Goal: Information Seeking & Learning: Learn about a topic

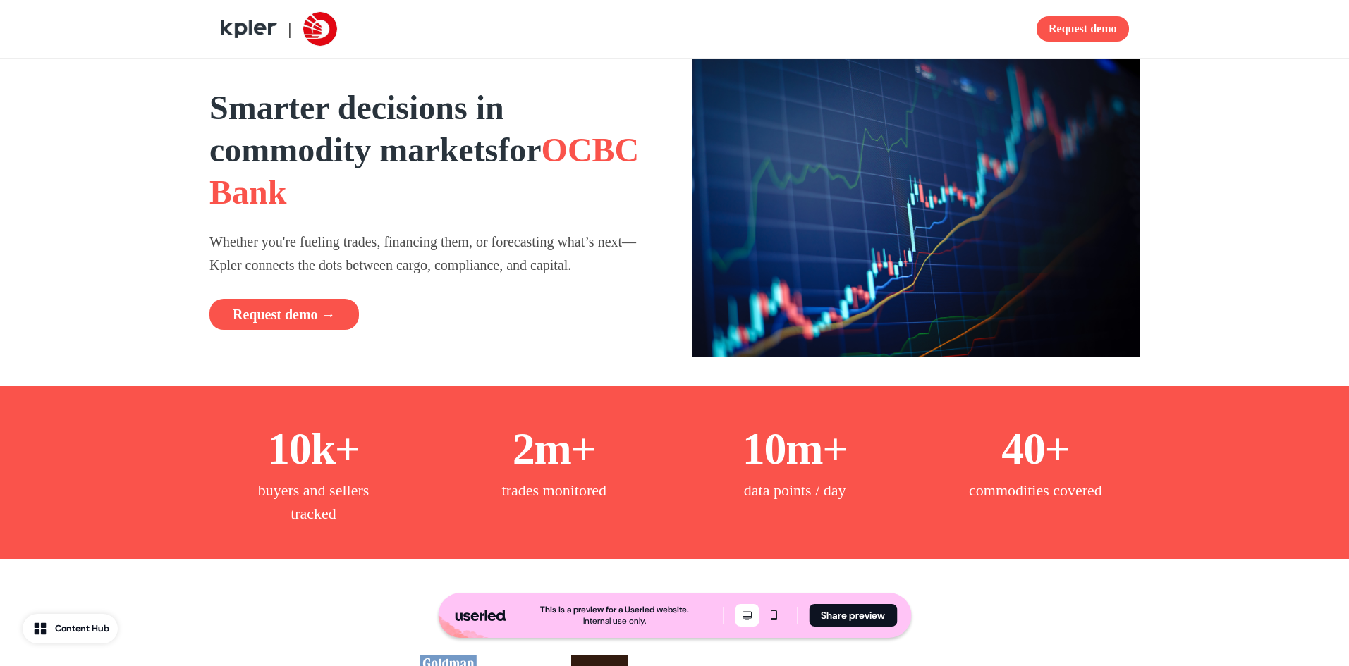
click at [487, 91] on strong "Smarter decisions in commodity markets" at bounding box center [356, 129] width 295 height 80
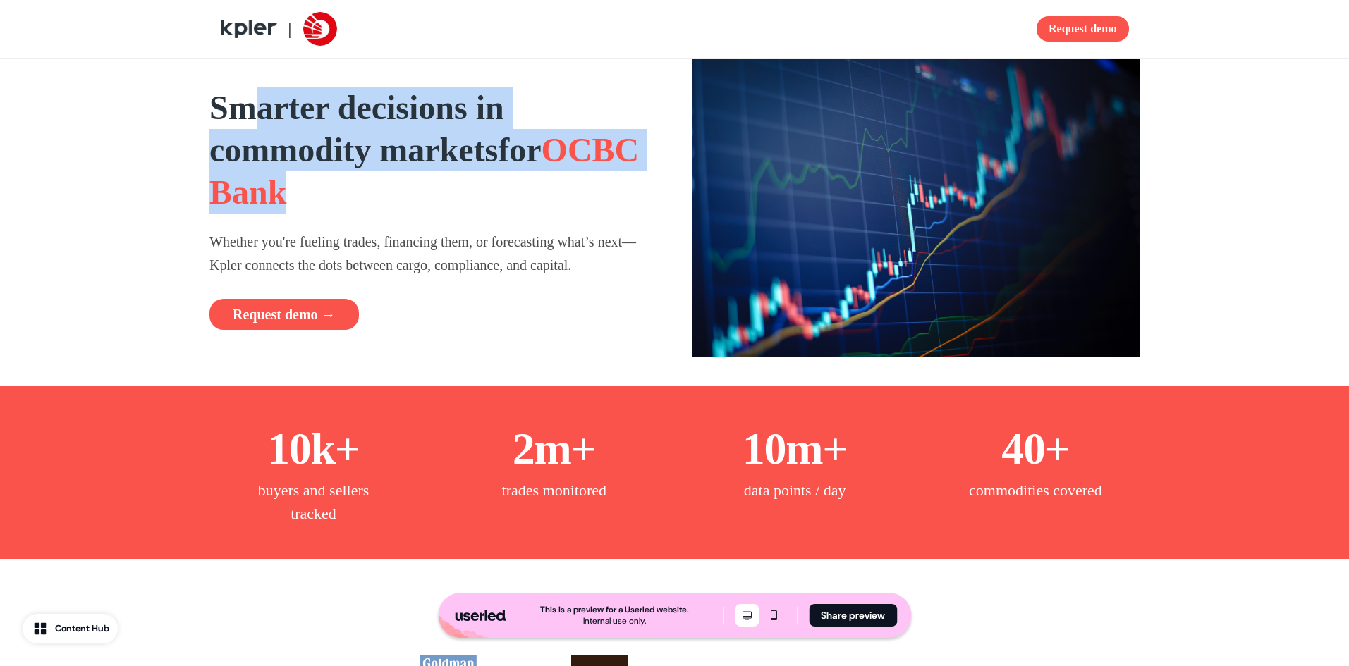
drag, startPoint x: 429, startPoint y: 194, endPoint x: 265, endPoint y: 118, distance: 180.1
click at [265, 118] on h1 "Smarter decisions in commodity markets for OCBC Bank" at bounding box center [433, 150] width 448 height 127
drag, startPoint x: 265, startPoint y: 118, endPoint x: 601, endPoint y: 147, distance: 337.5
click at [570, 110] on h1 "Smarter decisions in commodity markets for OCBC Bank" at bounding box center [433, 150] width 448 height 127
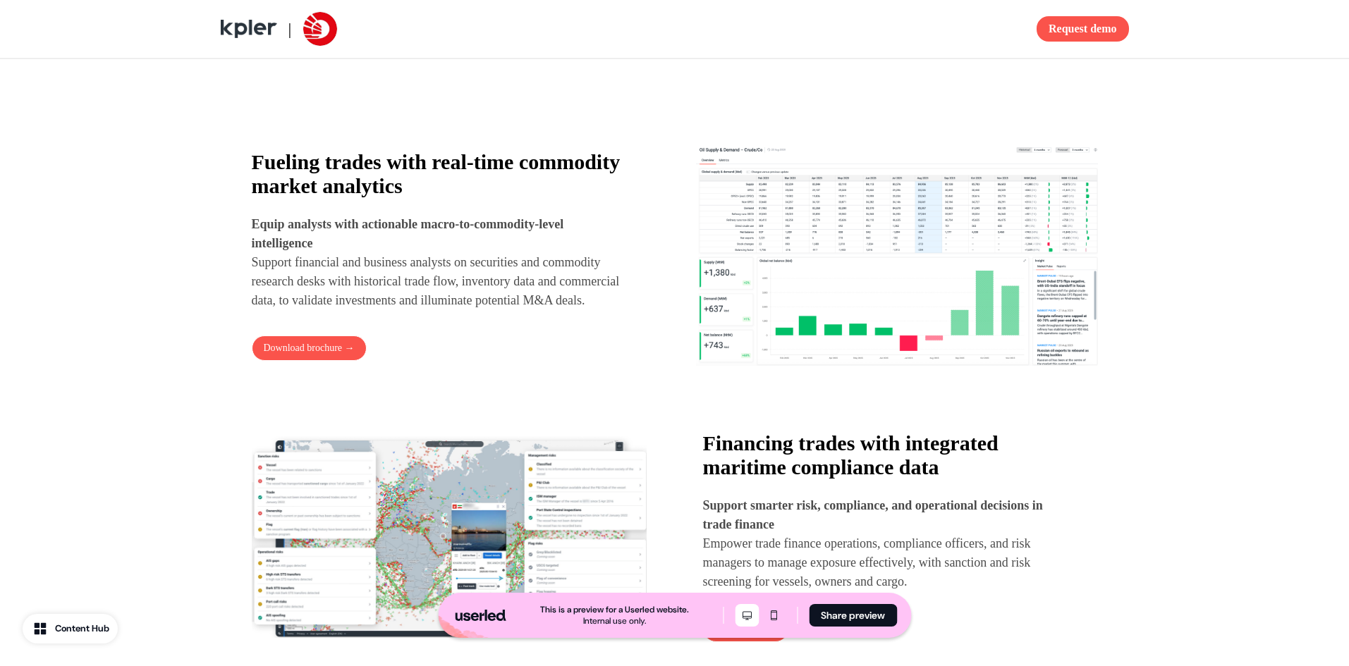
scroll to position [705, 0]
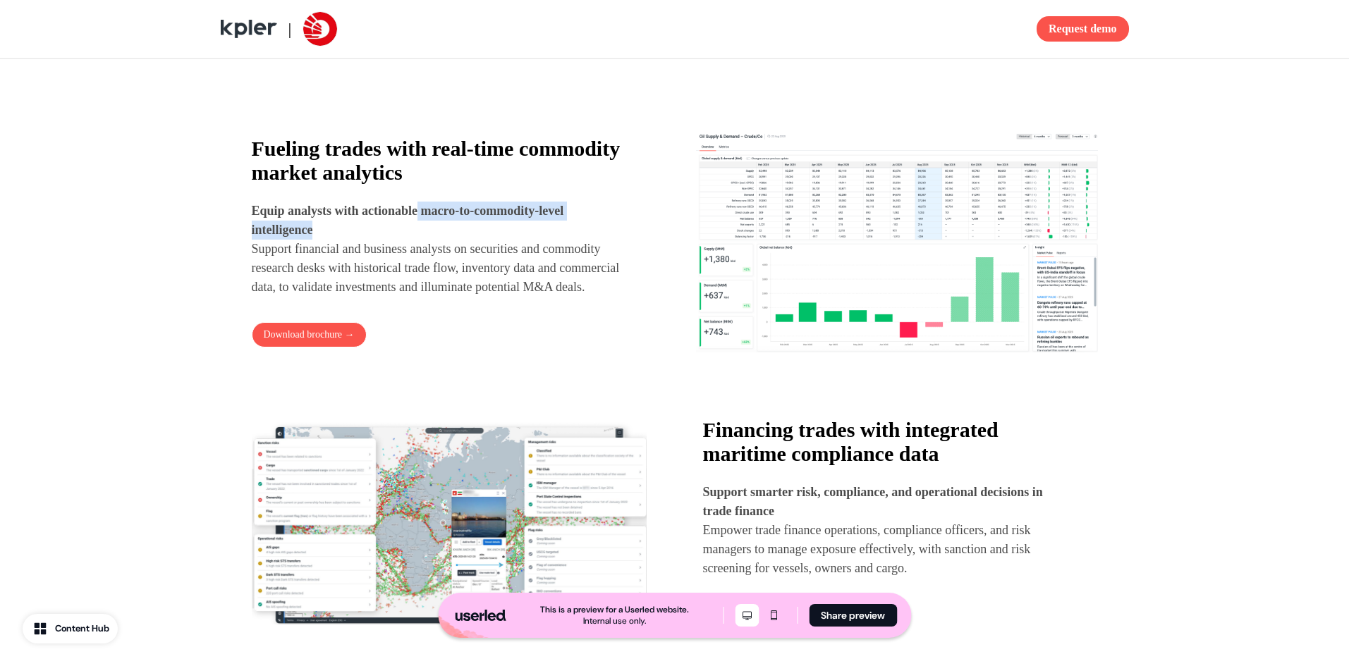
drag, startPoint x: 431, startPoint y: 207, endPoint x: 507, endPoint y: 224, distance: 78.0
click at [507, 224] on p "Equip analysts with actionable macro-to-commodity-level intelligence Support fi…" at bounding box center [440, 249] width 377 height 95
click at [396, 222] on p "Equip analysts with actionable macro-to-commodity-level intelligence Support fi…" at bounding box center [440, 249] width 377 height 95
drag, startPoint x: 253, startPoint y: 211, endPoint x: 358, endPoint y: 228, distance: 106.5
click at [358, 228] on p "Equip analysts with actionable macro-to-commodity-level intelligence Support fi…" at bounding box center [440, 249] width 377 height 95
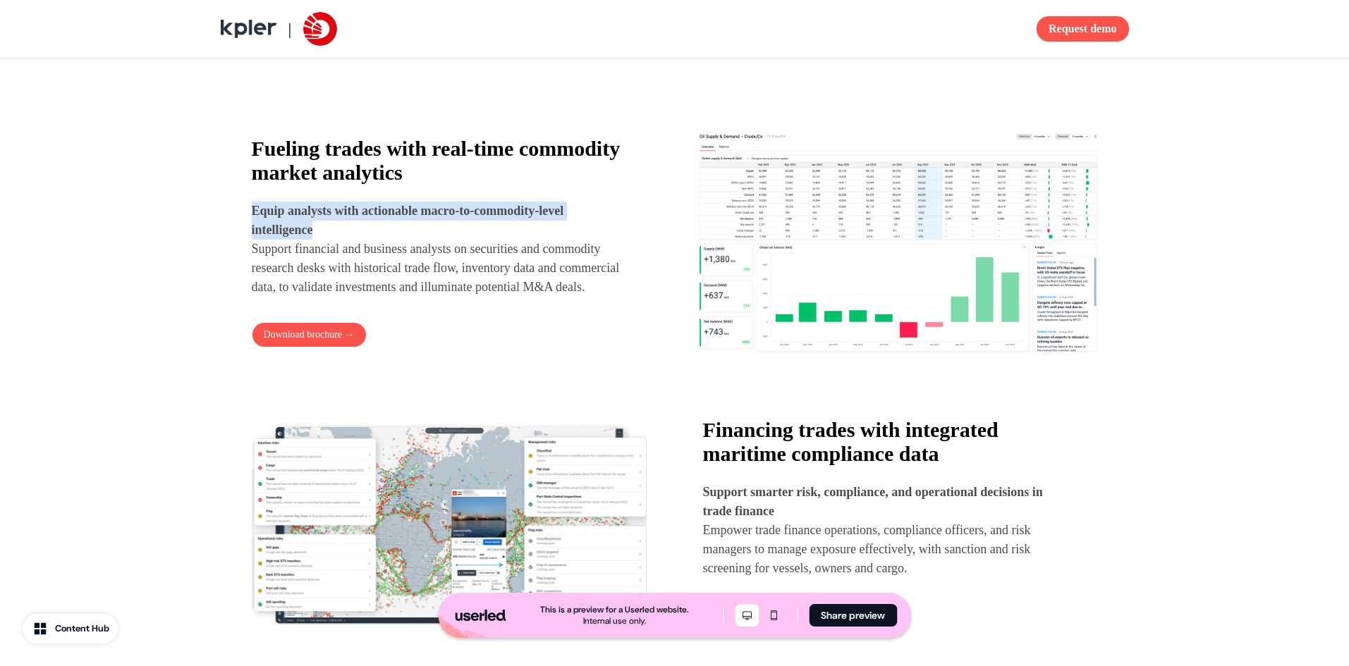
copy strong "Equip analysts with actionable macro-to-commodity-level intelligence"
click at [480, 288] on p "Equip analysts with actionable macro-to-commodity-level intelligence Support fi…" at bounding box center [440, 249] width 377 height 95
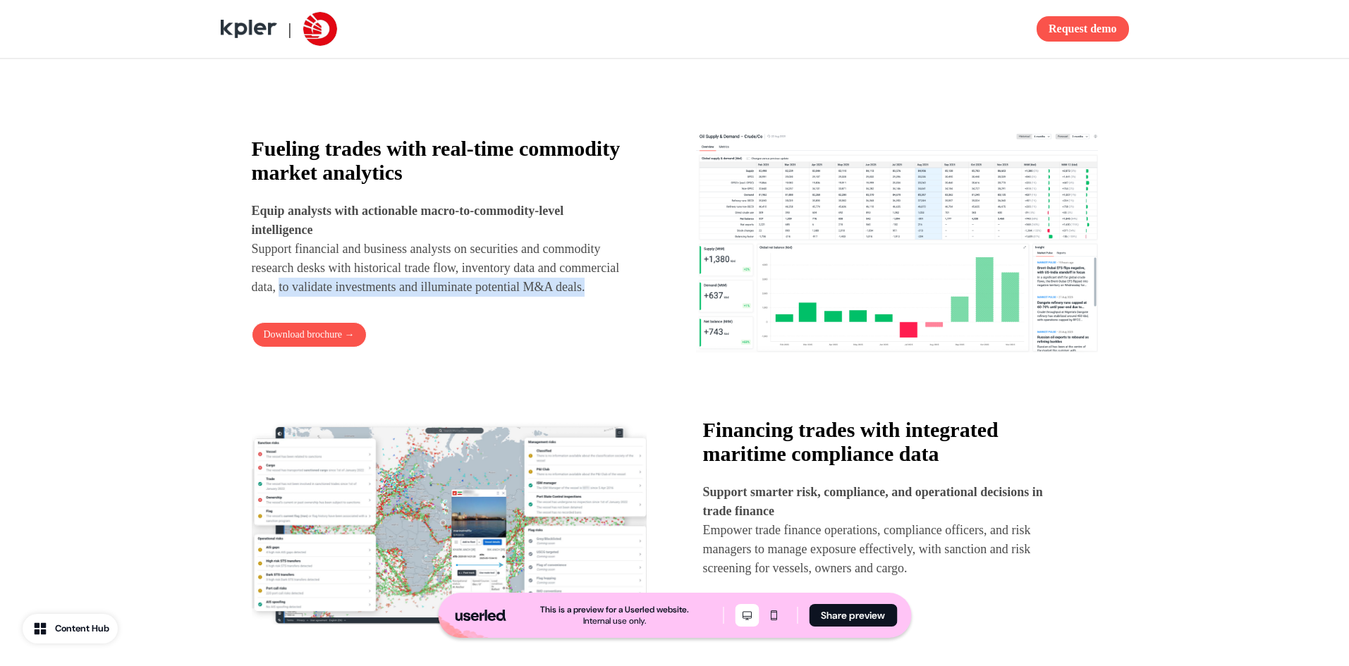
drag, startPoint x: 405, startPoint y: 286, endPoint x: 420, endPoint y: 305, distance: 24.1
click at [420, 297] on p "Equip analysts with actionable macro-to-commodity-level intelligence Support fi…" at bounding box center [440, 249] width 377 height 95
copy p "to validate investments and illuminate potential M&A deals."
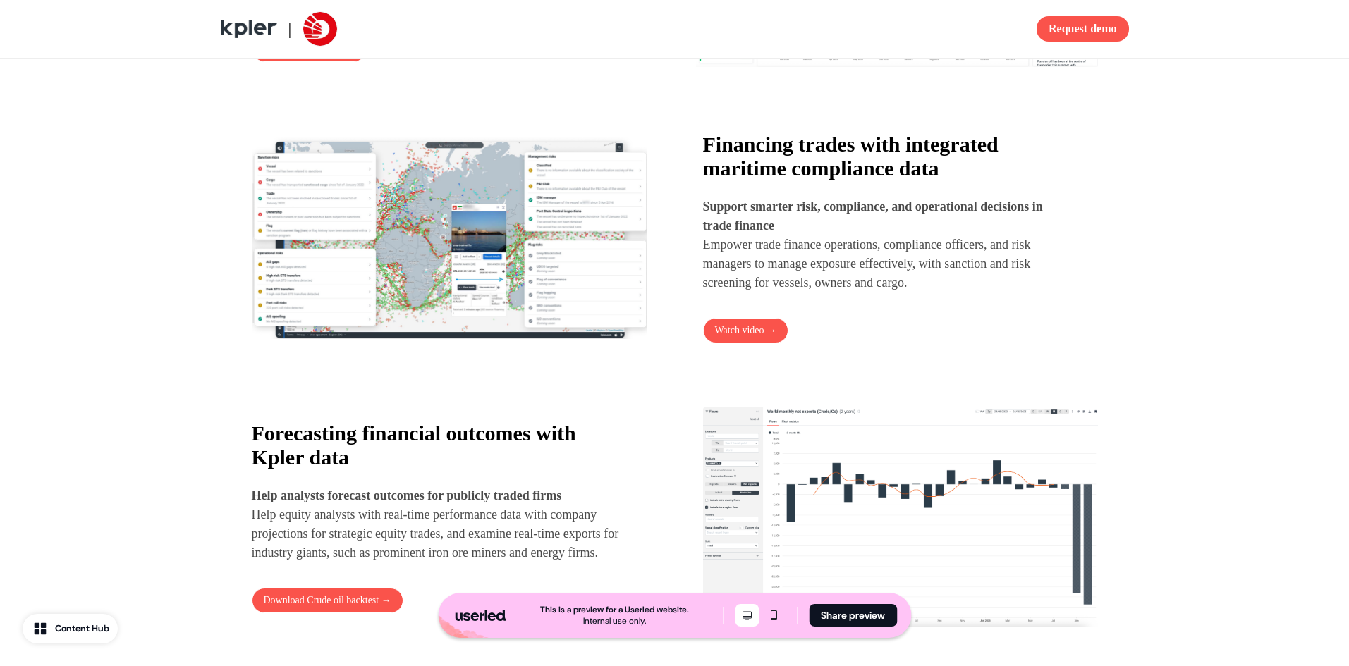
scroll to position [987, 0]
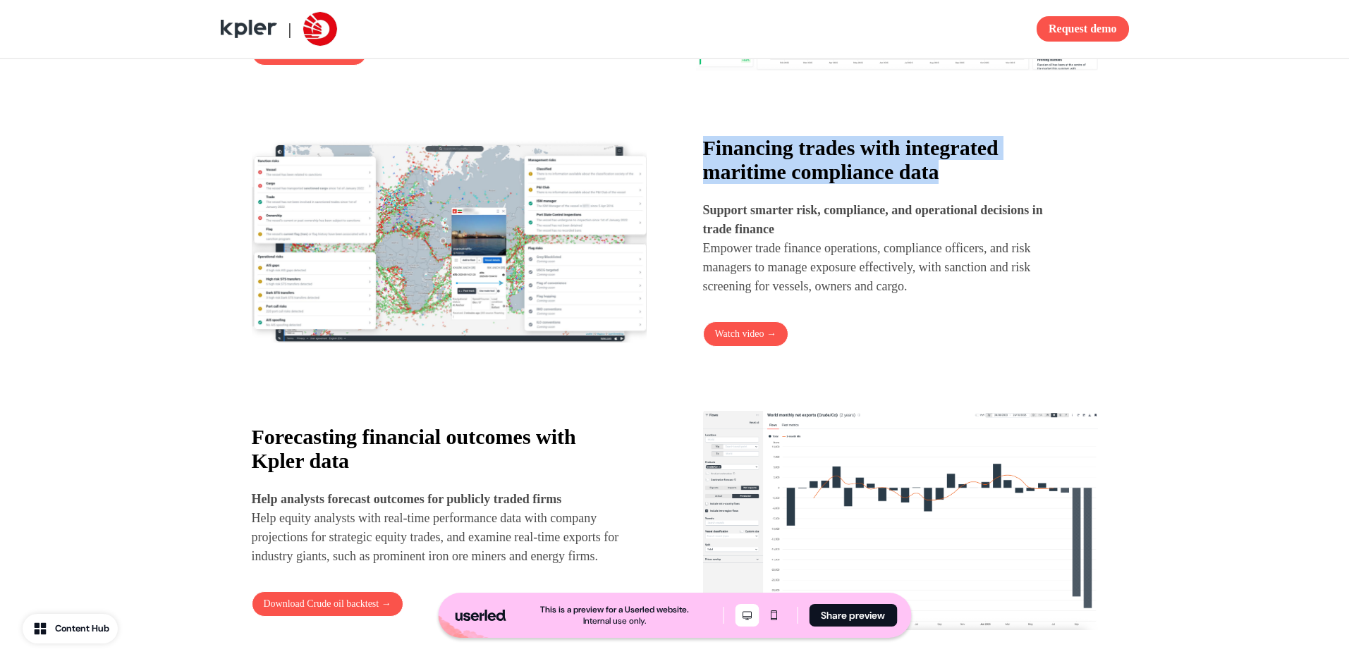
drag, startPoint x: 970, startPoint y: 183, endPoint x: 696, endPoint y: 146, distance: 276.0
click at [696, 146] on div "Financing trades with integrated maritime compliance data Support smarter risk,…" at bounding box center [675, 242] width 846 height 224
copy strong "Financing trades with integrated maritime compliance data"
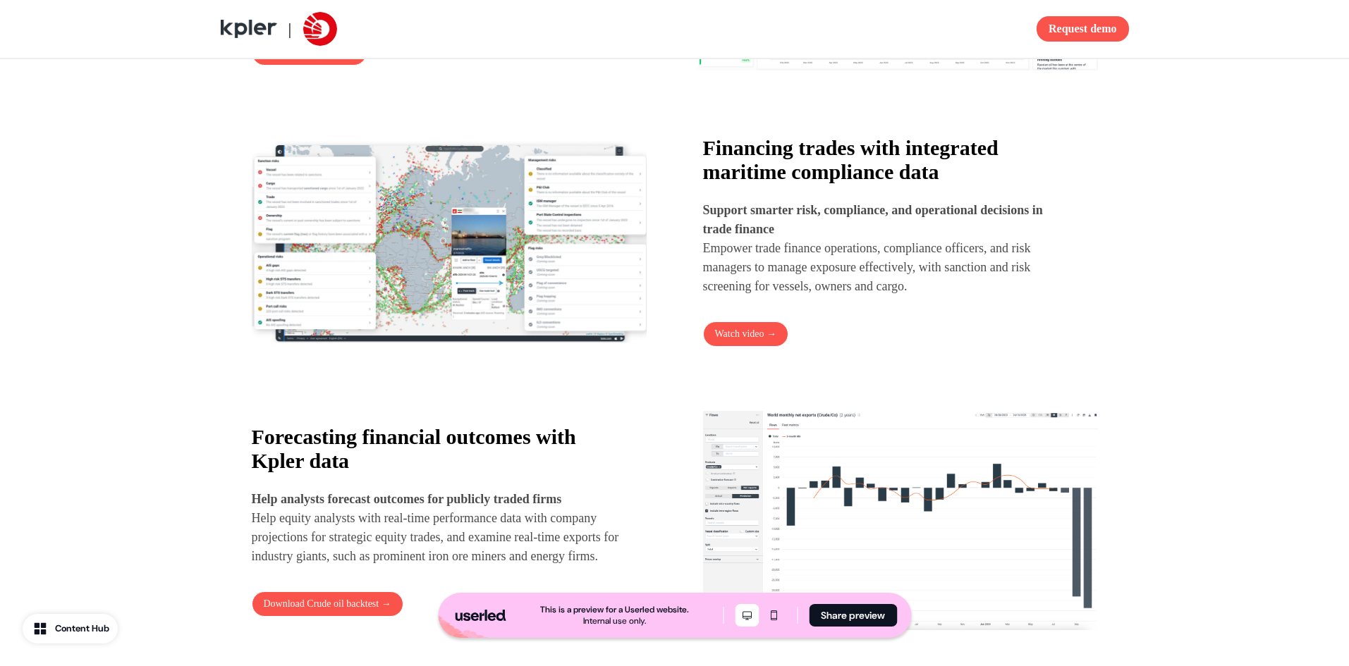
click at [865, 316] on div "Financing trades with integrated maritime compliance data Support smarter risk,…" at bounding box center [900, 241] width 395 height 211
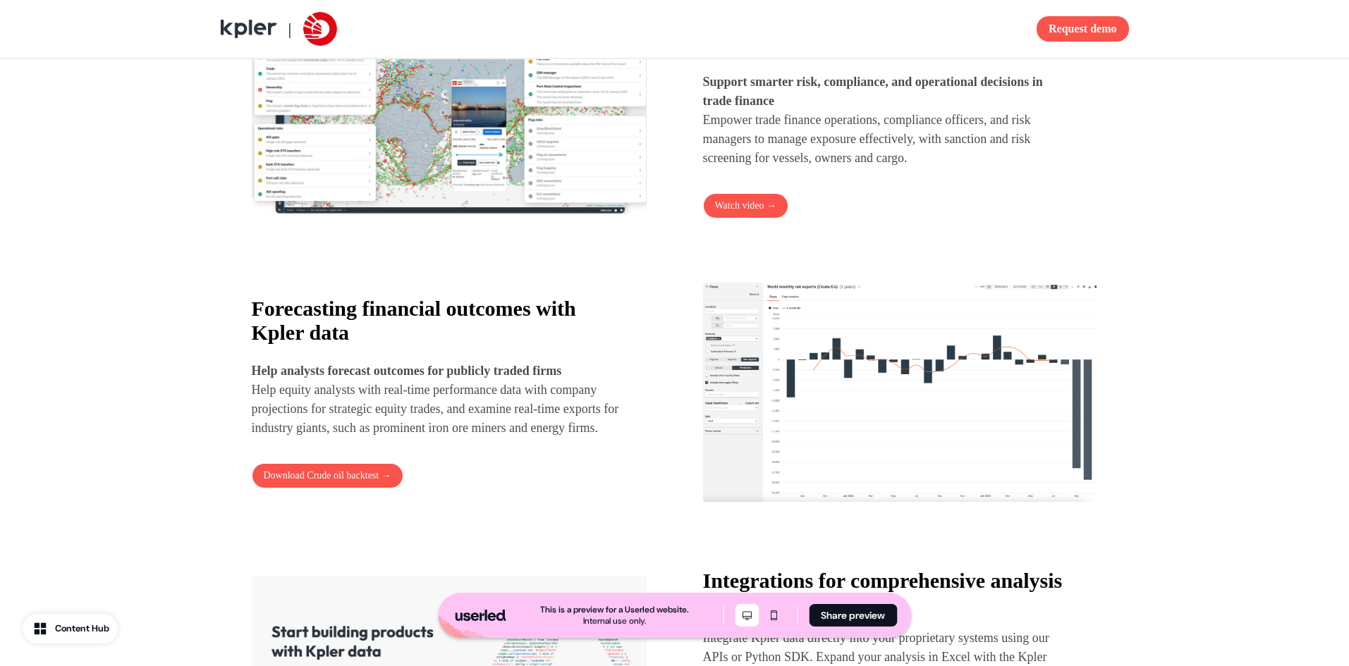
scroll to position [1128, 0]
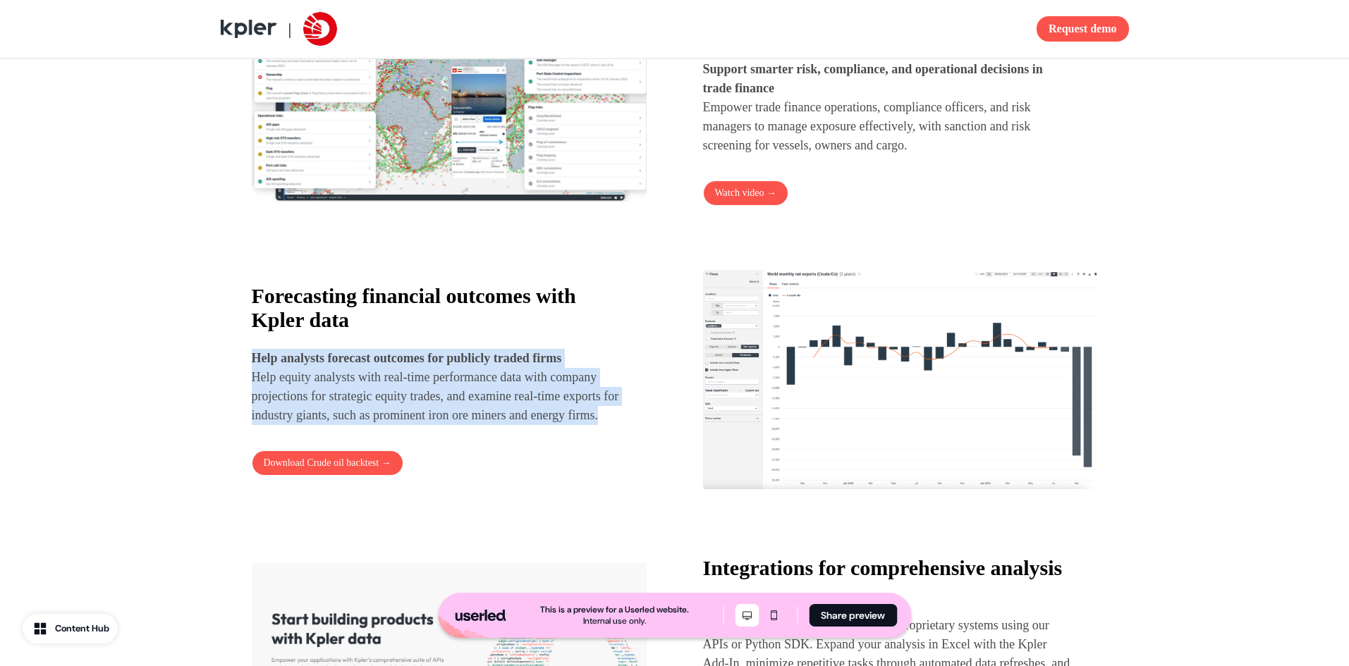
drag, startPoint x: 257, startPoint y: 353, endPoint x: 446, endPoint y: 434, distance: 206.0
click at [446, 425] on p "Help analysts forecast outcomes for publicly traded firms Help equity analysts …" at bounding box center [436, 387] width 369 height 76
copy p "Help analysts forecast outcomes for publicly traded firms Help equity analysts …"
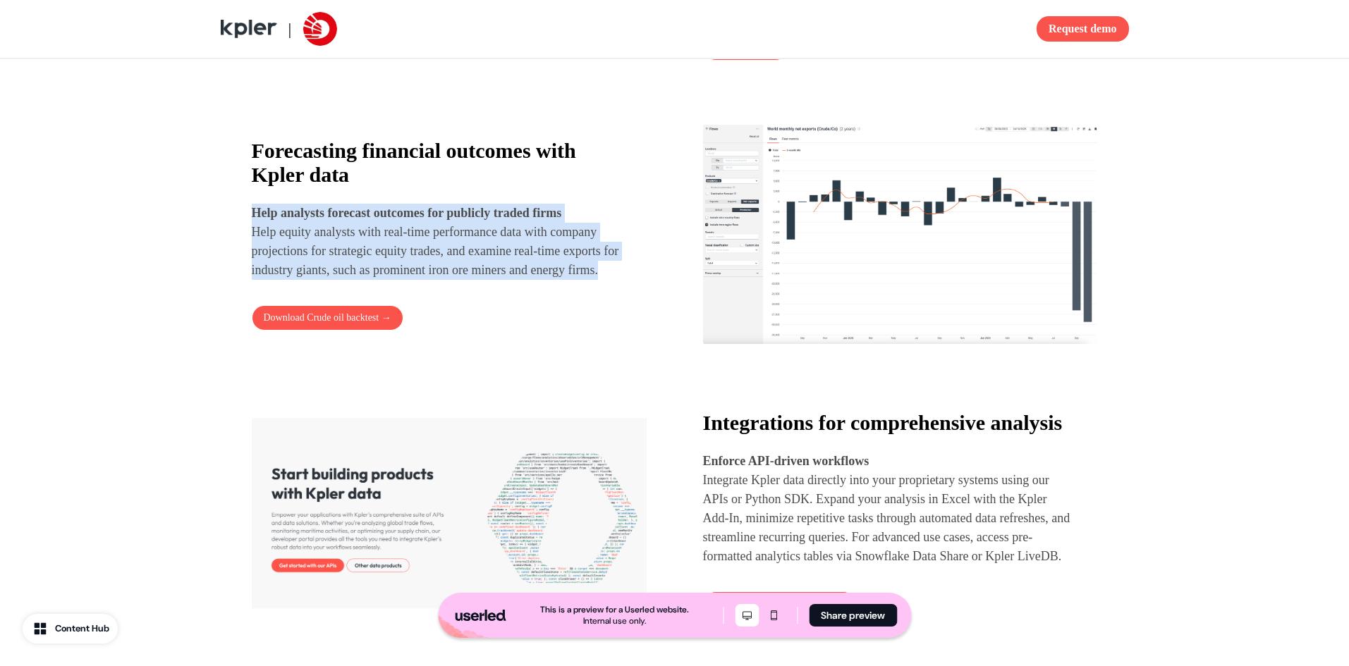
scroll to position [1481, 0]
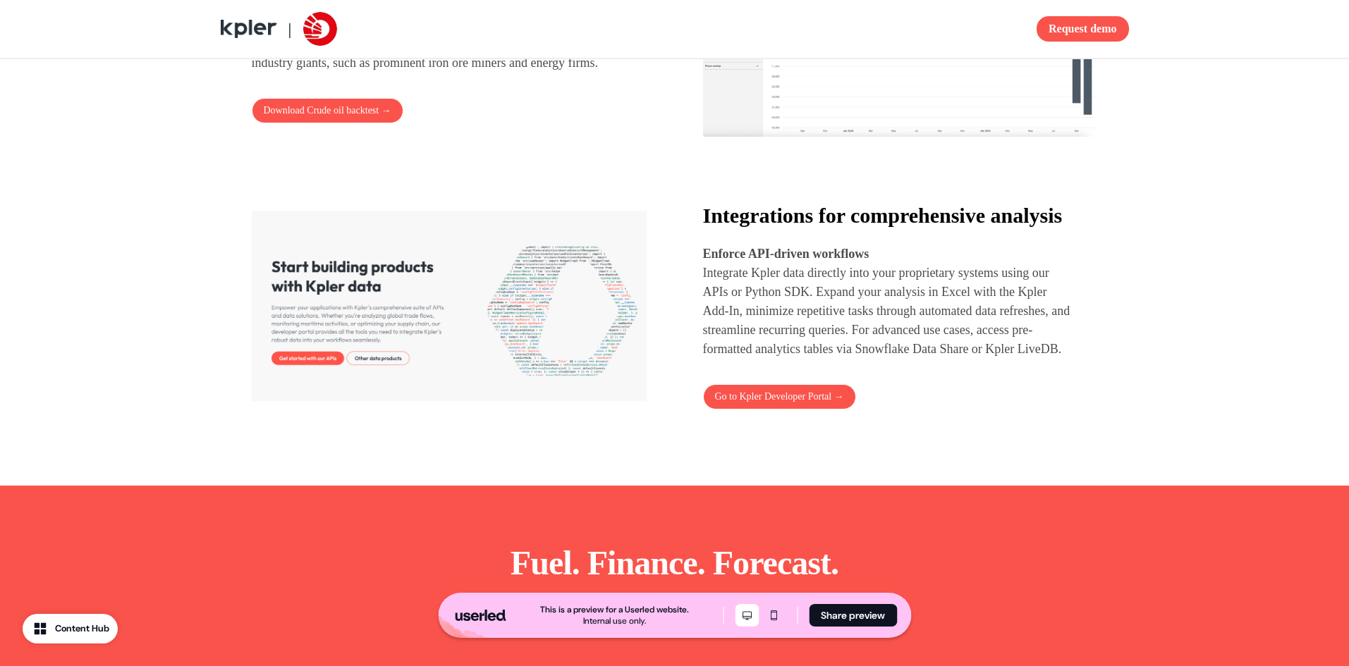
click at [848, 260] on div "Integrations for comprehensive analysis Enforce API-driven workflows Integrate …" at bounding box center [887, 281] width 369 height 155
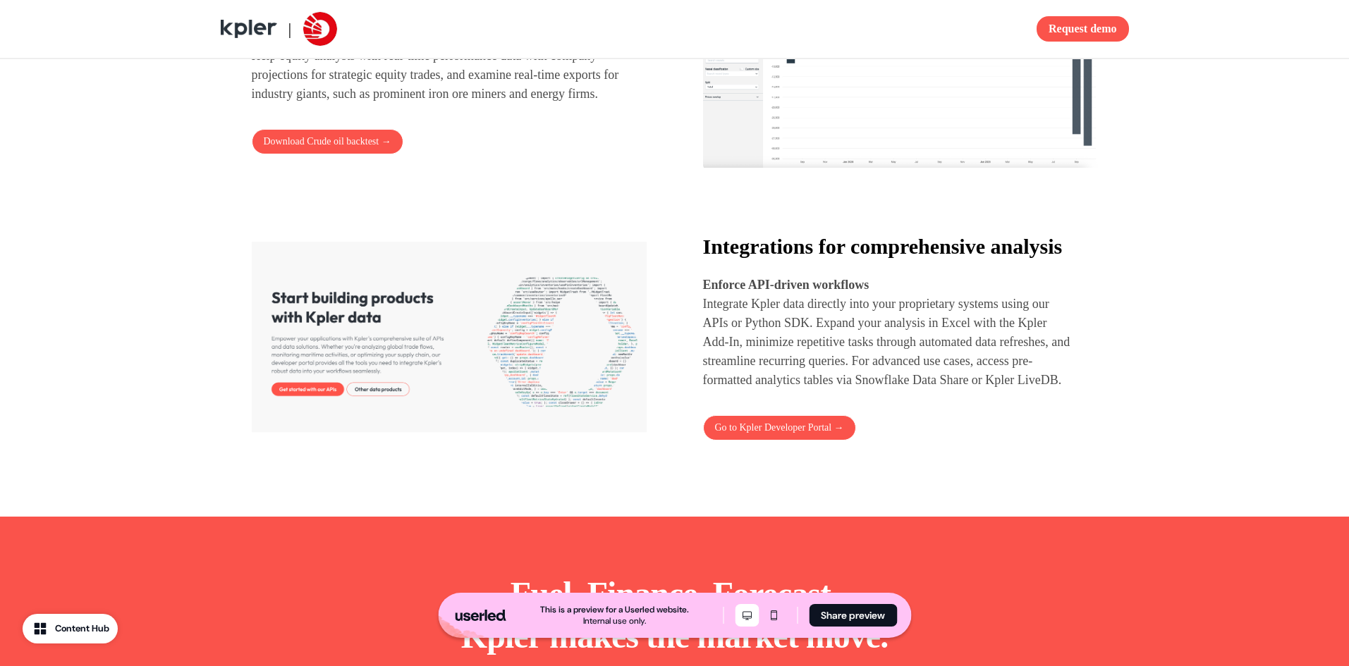
scroll to position [1448, 0]
